Goal: Communication & Community: Answer question/provide support

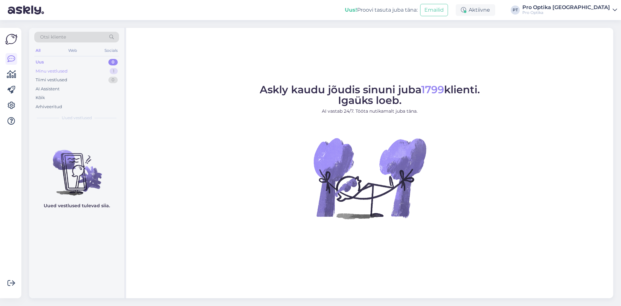
click at [73, 71] on div "Minu vestlused 1" at bounding box center [76, 71] width 85 height 9
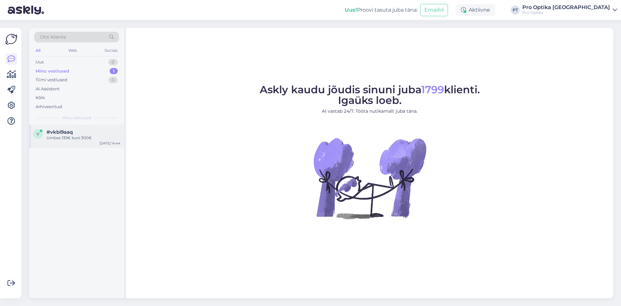
click at [87, 137] on div "Umbes 139€ kuni 300€" at bounding box center [84, 138] width 74 height 6
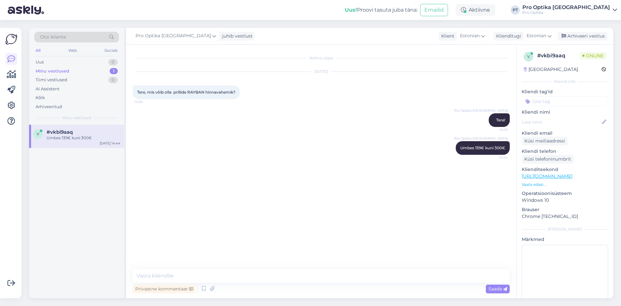
drag, startPoint x: 60, startPoint y: 193, endPoint x: 89, endPoint y: 5, distance: 190.9
click at [61, 182] on div "v #vkbi9aaq Umbes 139€ kuni 300€ [DATE] 14:44" at bounding box center [76, 212] width 95 height 174
click at [77, 52] on div "Web" at bounding box center [72, 50] width 11 height 8
click at [54, 141] on div "v #vkbi9aaq Umbes 139€ kuni 300€ [DATE] 14:44" at bounding box center [76, 136] width 95 height 23
click at [80, 67] on div "Minu vestlused 1" at bounding box center [76, 71] width 85 height 9
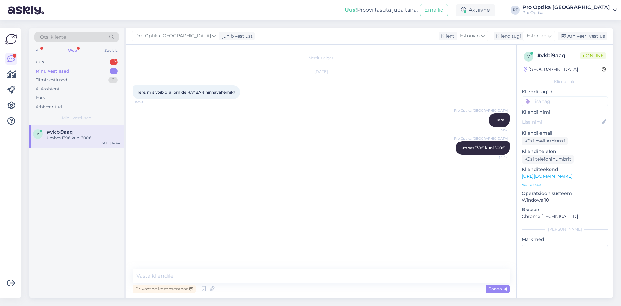
click at [72, 54] on div "Web" at bounding box center [73, 50] width 12 height 8
click at [40, 50] on div "All" at bounding box center [37, 50] width 7 height 8
click at [69, 62] on div "Uus 1" at bounding box center [76, 62] width 85 height 9
click at [71, 128] on div "r #rpxqbppb 1 Tere! Prillil [PERSON_NAME] katki, tuleb uus panna. Kui palju see…" at bounding box center [76, 139] width 95 height 29
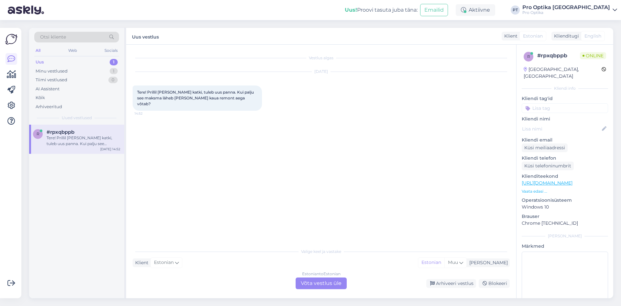
click at [311, 276] on div "Estonian to Estonian" at bounding box center [321, 274] width 39 height 6
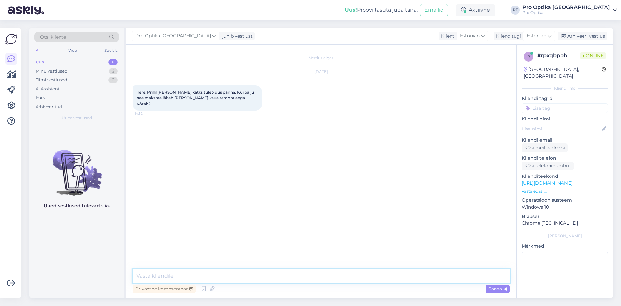
click at [245, 279] on textarea at bounding box center [321, 276] width 377 height 14
type textarea "Tere!"
type textarea "P"
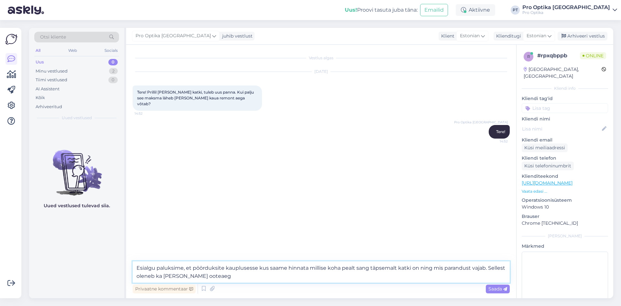
type textarea "Esialgu paluksime, et pöörduksite kauplusesse kus saame hinnata millise koha pe…"
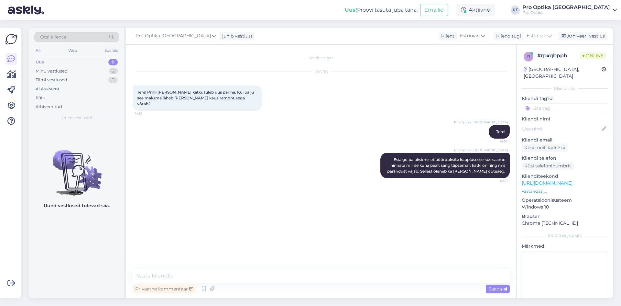
click at [415, 105] on div "[DATE] Tere! Prillil [PERSON_NAME] katki, tuleb uus panna. Kui palju see maksma…" at bounding box center [321, 91] width 377 height 53
click at [160, 198] on div "14:56" at bounding box center [321, 205] width 377 height 41
click at [143, 202] on img at bounding box center [146, 206] width 26 height 26
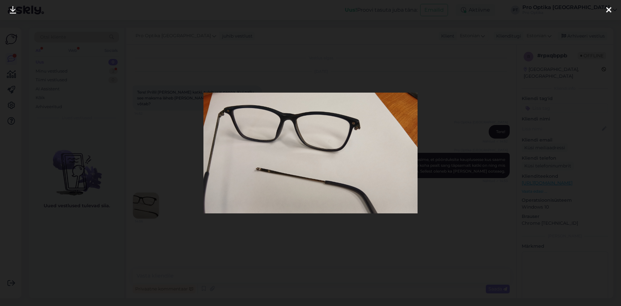
click at [352, 138] on img at bounding box center [311, 153] width 214 height 120
click at [517, 220] on div at bounding box center [310, 153] width 621 height 306
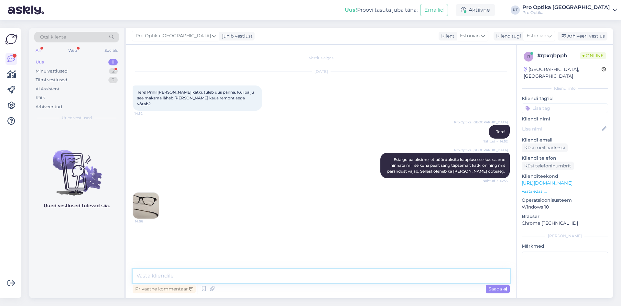
click at [256, 278] on textarea at bounding box center [321, 276] width 377 height 14
type textarea "Kahjuks on pildi pealt keeruline aru saada kas Teil on kruvi välja tulnud või o…"
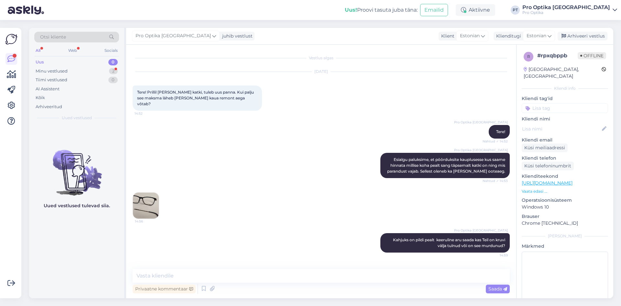
click at [98, 265] on div "Uued vestlused tulevad siia." at bounding box center [76, 212] width 95 height 174
click at [73, 50] on div "Web" at bounding box center [72, 50] width 11 height 8
click at [70, 72] on div "Minu vestlused 2" at bounding box center [76, 71] width 85 height 9
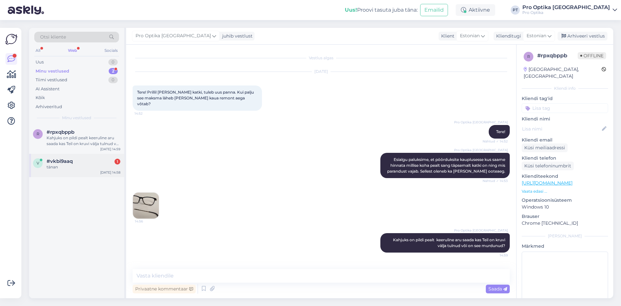
click at [80, 168] on div "tänan" at bounding box center [84, 167] width 74 height 6
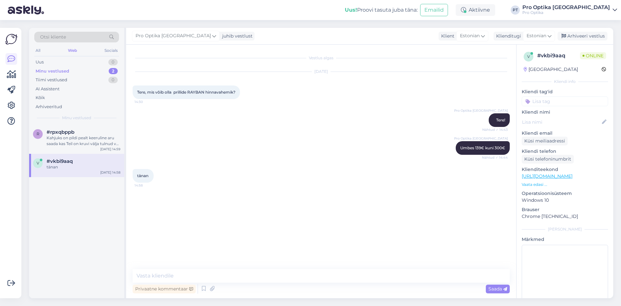
click at [199, 290] on div "Privaatne kommentaar Saada" at bounding box center [321, 289] width 377 height 12
click at [203, 288] on icon at bounding box center [204, 289] width 8 height 10
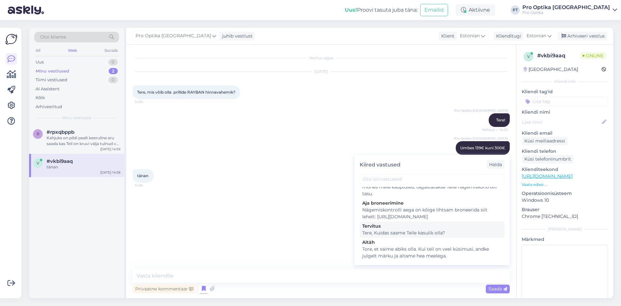
scroll to position [227, 0]
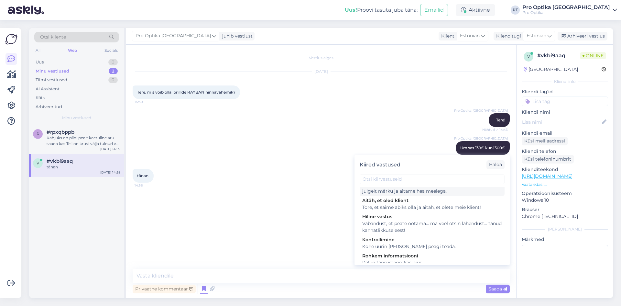
click at [402, 195] on div "Tore, et saime abiks olla. Kui teil on veel küsimusi, andke julgelt märku ja ai…" at bounding box center [433, 188] width 140 height 14
type textarea "Tore, et saime abiks olla. Kui teil on veel küsimusi, andke julgelt märku ja ai…"
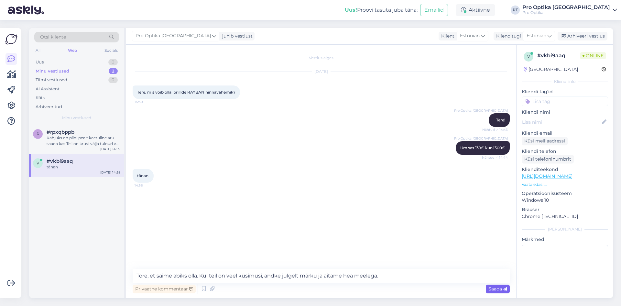
click at [495, 288] on span "Saada" at bounding box center [498, 289] width 19 height 6
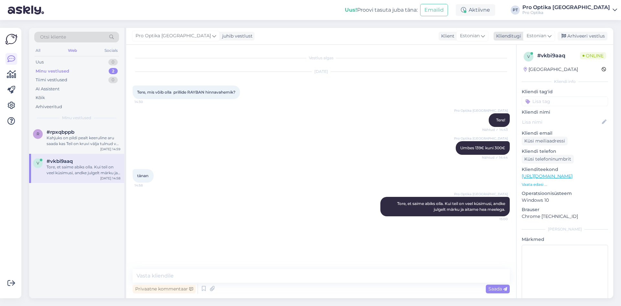
drag, startPoint x: 587, startPoint y: 38, endPoint x: 575, endPoint y: 40, distance: 12.3
click at [587, 38] on div "Arhiveeri vestlus" at bounding box center [583, 36] width 50 height 9
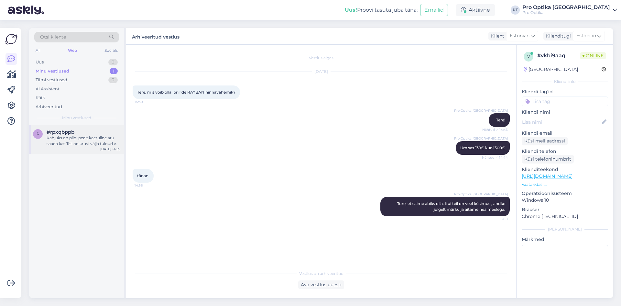
click at [69, 133] on span "#rpxqbppb" at bounding box center [61, 132] width 28 height 6
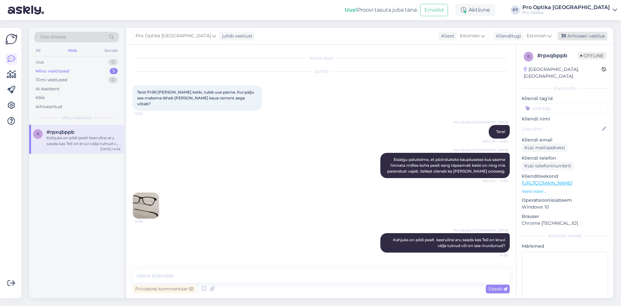
click at [572, 38] on div "Arhiveeri vestlus" at bounding box center [583, 36] width 50 height 9
